Goal: Navigation & Orientation: Understand site structure

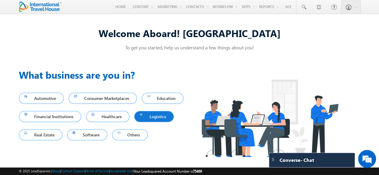
click at [147, 117] on span "Logistics" at bounding box center [154, 117] width 29 height 8
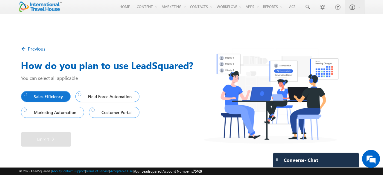
click at [27, 96] on div at bounding box center [26, 95] width 4 height 4
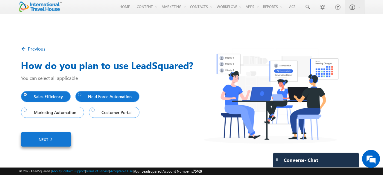
click at [81, 95] on div at bounding box center [80, 95] width 4 height 4
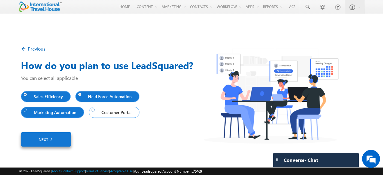
click at [25, 112] on div at bounding box center [26, 110] width 4 height 4
click at [95, 112] on div at bounding box center [94, 110] width 4 height 4
click at [50, 136] on link "Next" at bounding box center [46, 139] width 50 height 14
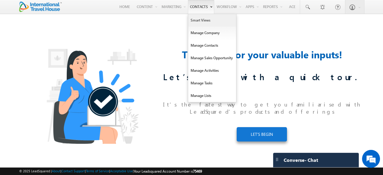
click at [201, 22] on link "Smart Views" at bounding box center [212, 20] width 48 height 13
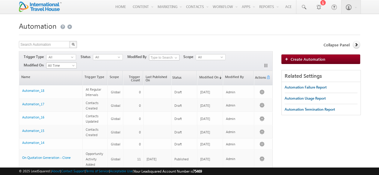
click at [201, 33] on div at bounding box center [189, 33] width 341 height 4
click at [164, 31] on div at bounding box center [189, 33] width 341 height 4
click at [92, 22] on h1 "Automation" at bounding box center [189, 25] width 341 height 12
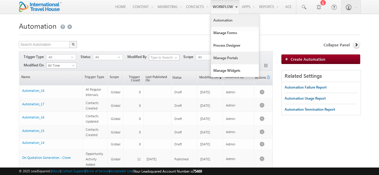
click at [225, 60] on link "Manage Portals" at bounding box center [235, 58] width 48 height 13
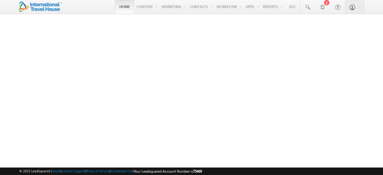
click at [120, 9] on link "Home" at bounding box center [124, 7] width 19 height 14
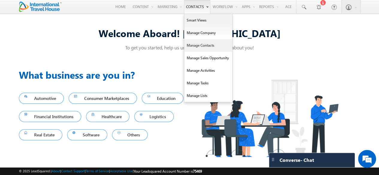
click at [198, 45] on link "Manage Contacts" at bounding box center [208, 45] width 48 height 13
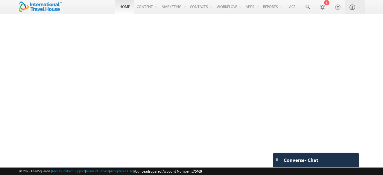
click at [119, 8] on link "Home" at bounding box center [124, 7] width 19 height 14
